Goal: Information Seeking & Learning: Check status

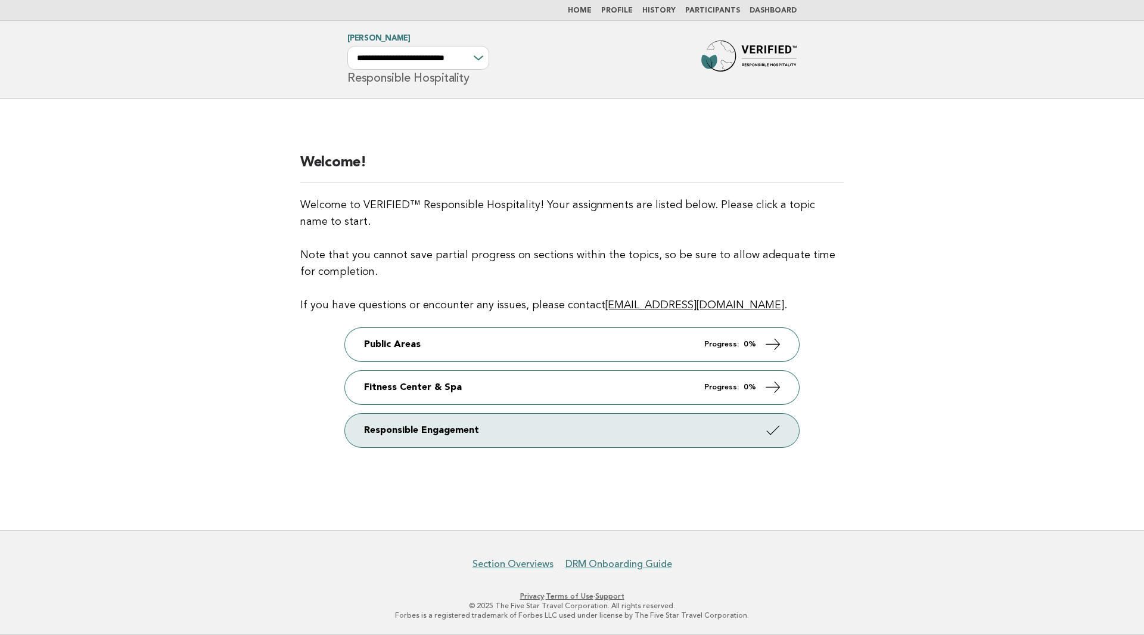
click at [704, 8] on link "Participants" at bounding box center [712, 10] width 55 height 7
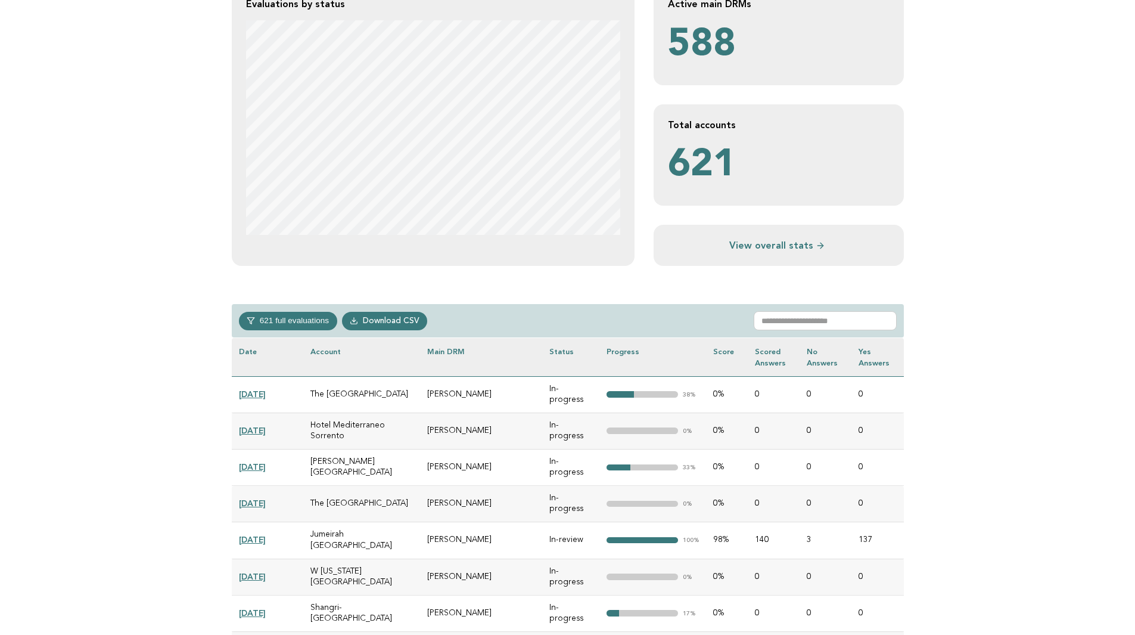
scroll to position [298, 0]
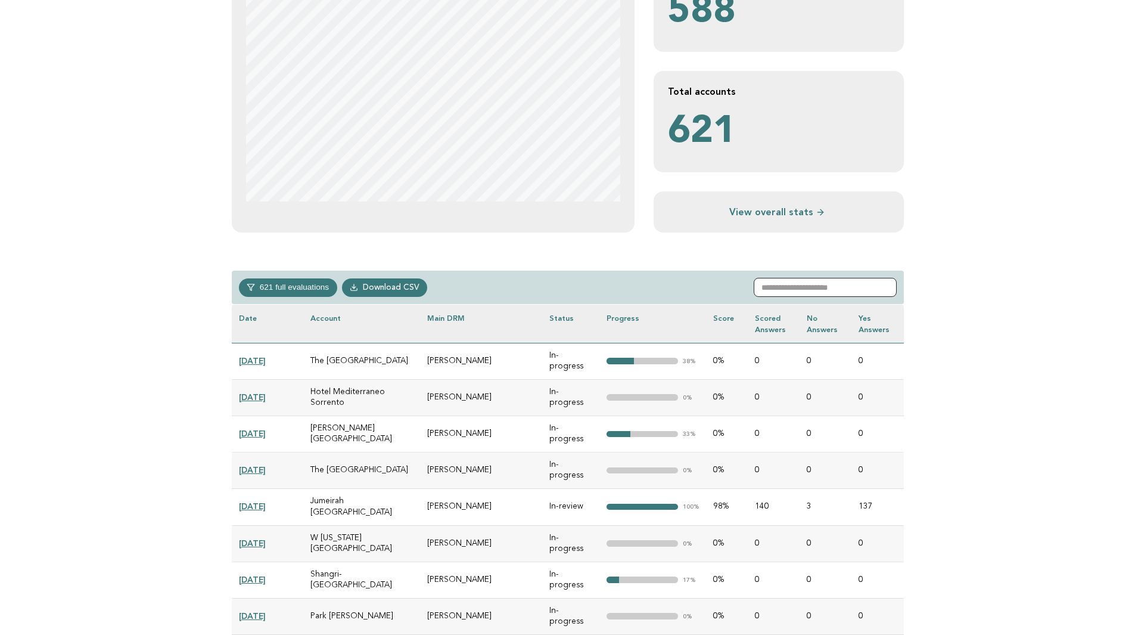
click at [806, 288] on input "text" at bounding box center [825, 287] width 143 height 19
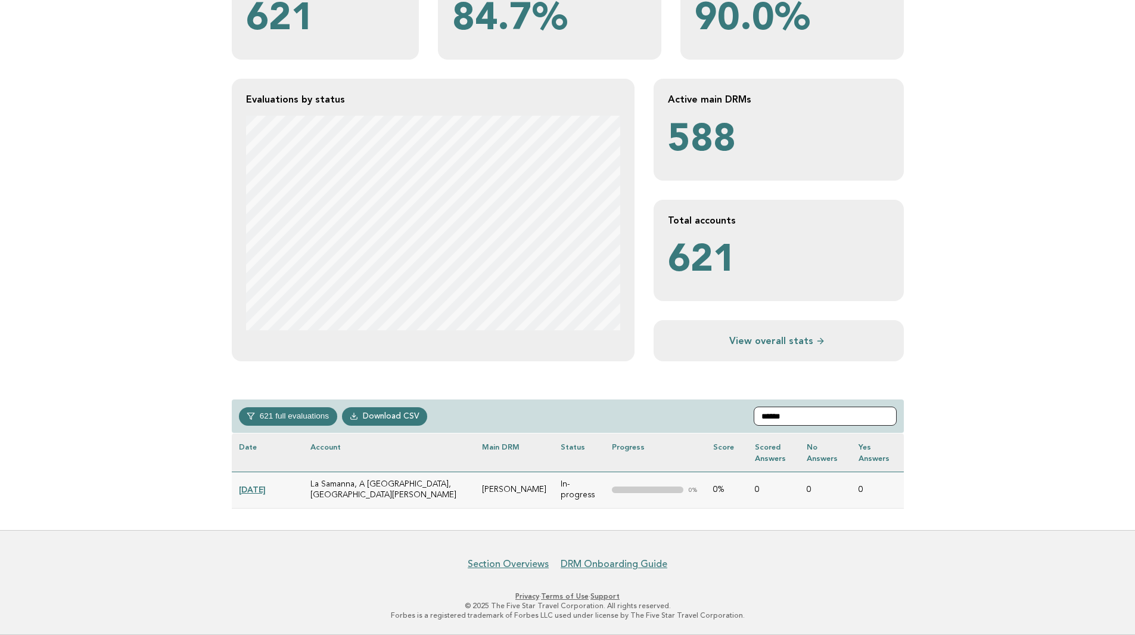
scroll to position [169, 0]
type input "**********"
click at [266, 492] on link "[DATE]" at bounding box center [252, 490] width 27 height 10
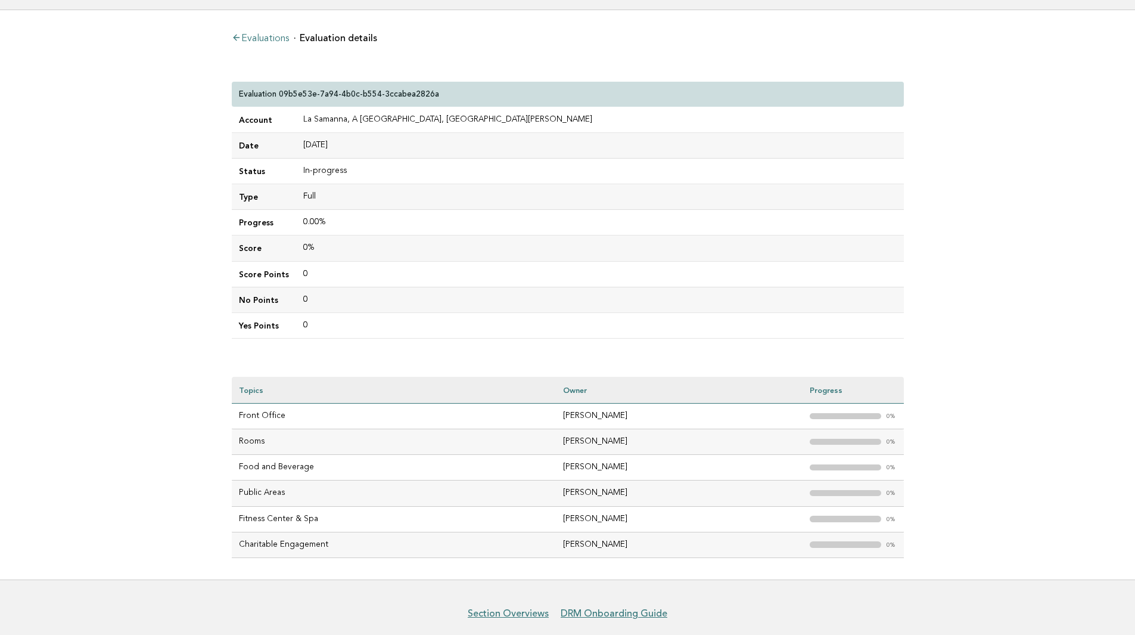
scroll to position [105, 0]
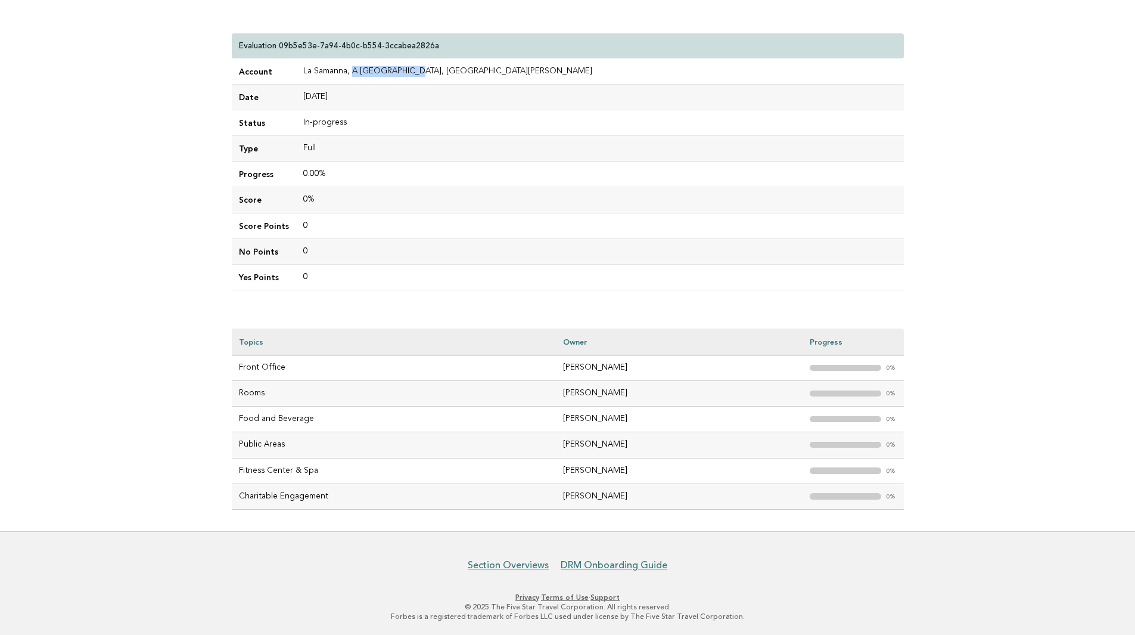
drag, startPoint x: 348, startPoint y: 71, endPoint x: 410, endPoint y: 69, distance: 62.0
click at [410, 69] on td "La Samanna, A [GEOGRAPHIC_DATA], [GEOGRAPHIC_DATA][PERSON_NAME]" at bounding box center [600, 72] width 608 height 26
copy td "A Belmond Hotel"
